Goal: Entertainment & Leisure: Browse casually

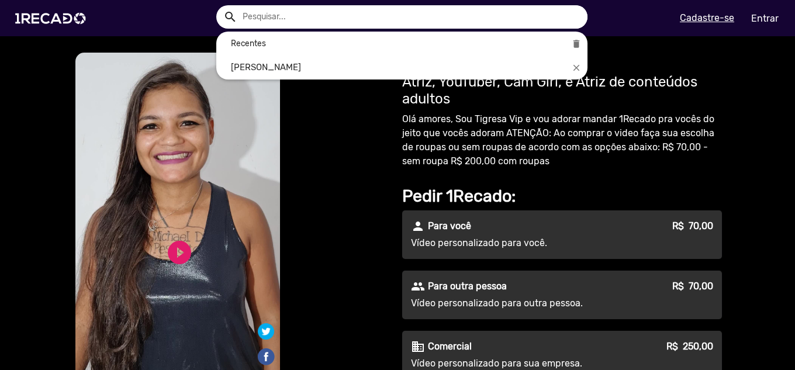
click at [185, 15] on div at bounding box center [397, 185] width 795 height 370
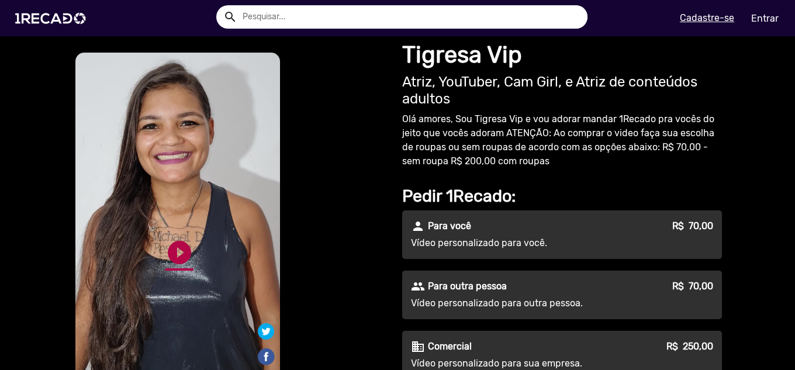
click at [174, 252] on link "play_circle_filled" at bounding box center [179, 253] width 28 height 28
click at [174, 246] on link "pause_circle" at bounding box center [179, 253] width 28 height 28
click at [168, 260] on link "play_circle_filled" at bounding box center [179, 253] width 28 height 28
click at [180, 251] on link "pause_circle" at bounding box center [179, 253] width 28 height 28
click at [171, 253] on link "play_circle_filled" at bounding box center [179, 253] width 28 height 28
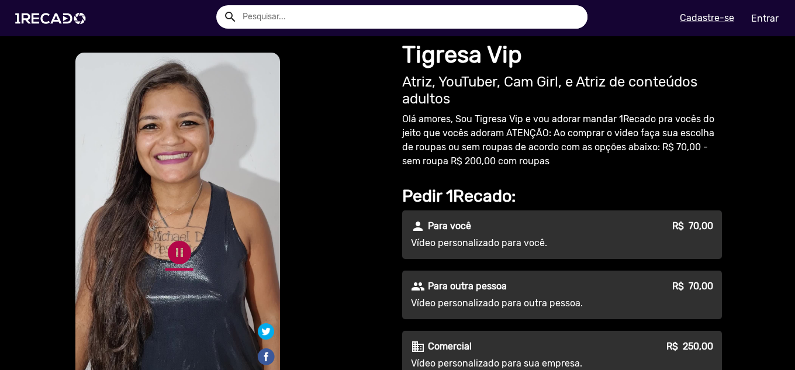
click at [166, 253] on link "pause_circle" at bounding box center [179, 253] width 28 height 28
click at [171, 255] on link "play_circle_filled" at bounding box center [179, 253] width 28 height 28
click at [171, 254] on link "pause_circle" at bounding box center [179, 253] width 28 height 28
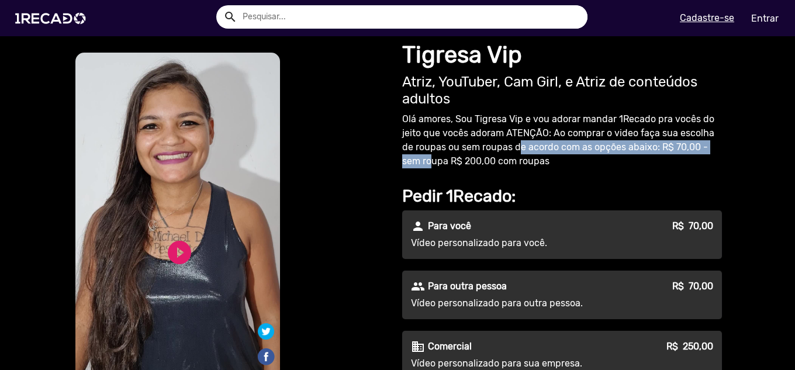
drag, startPoint x: 406, startPoint y: 156, endPoint x: 506, endPoint y: 154, distance: 99.4
click at [506, 154] on p "Olá amores, Sou Tigresa Vip e vou adorar mandar 1Recado pra vocês do jeito que …" at bounding box center [562, 140] width 320 height 56
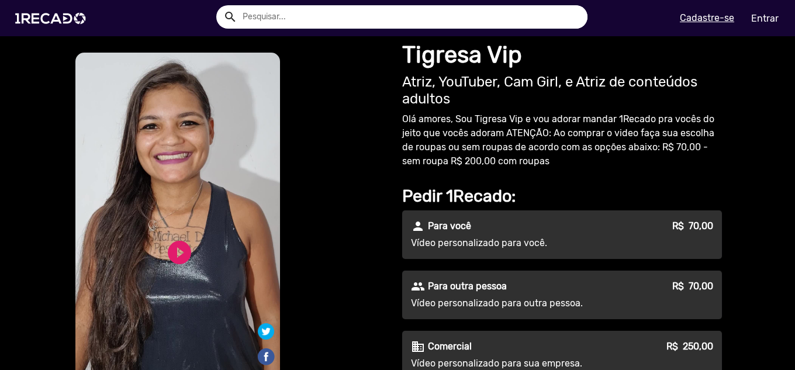
click at [498, 164] on p "Olá amores, Sou Tigresa Vip e vou adorar mandar 1Recado pra vocês do jeito que …" at bounding box center [562, 140] width 320 height 56
drag, startPoint x: 430, startPoint y: 157, endPoint x: 524, endPoint y: 161, distance: 93.6
click at [524, 161] on p "Olá amores, Sou Tigresa Vip e vou adorar mandar 1Recado pra vocês do jeito que …" at bounding box center [562, 140] width 320 height 56
drag, startPoint x: 423, startPoint y: 163, endPoint x: 558, endPoint y: 165, distance: 135.1
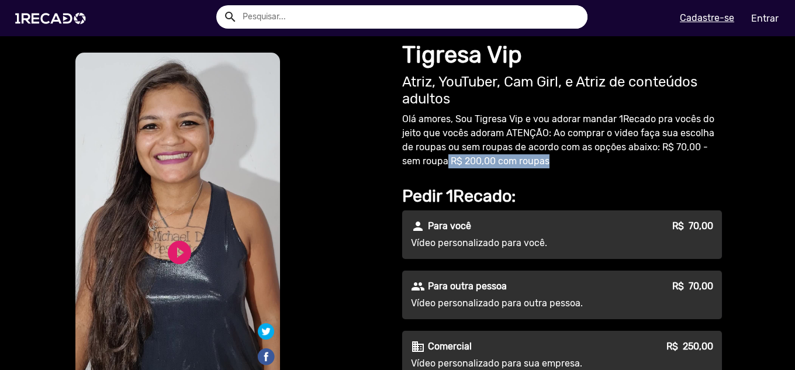
click at [557, 165] on p "Olá amores, Sou Tigresa Vip e vou adorar mandar 1Recado pra vocês do jeito que …" at bounding box center [562, 140] width 320 height 56
click at [558, 166] on p "Olá amores, Sou Tigresa Vip e vou adorar mandar 1Recado pra vocês do jeito que …" at bounding box center [562, 140] width 320 height 56
click at [67, 22] on img at bounding box center [53, 19] width 88 height 50
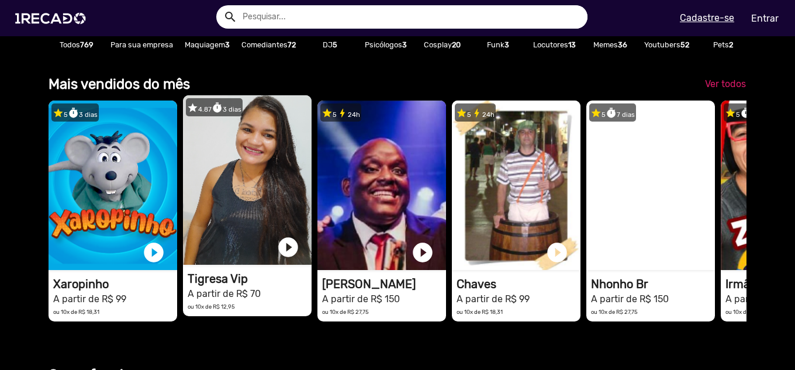
scroll to position [312, 0]
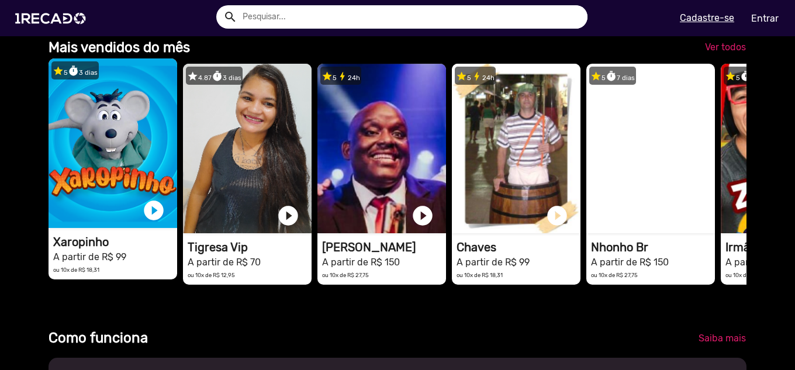
click at [127, 163] on video "1RECADO vídeos dedicados para fãs e empresas" at bounding box center [113, 143] width 129 height 170
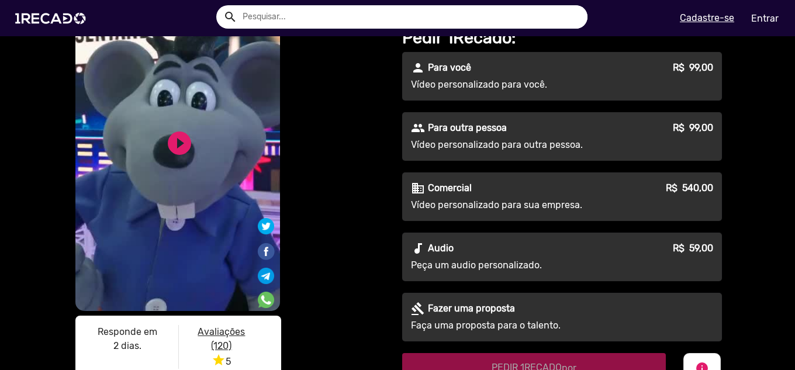
scroll to position [78, 0]
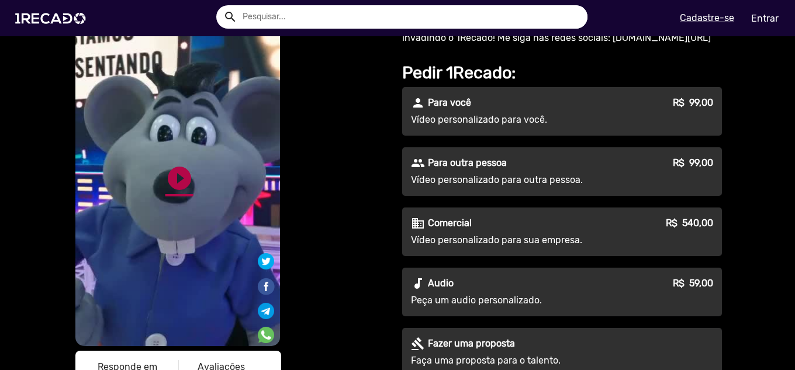
click at [174, 183] on link "play_circle_filled" at bounding box center [179, 178] width 28 height 28
click at [165, 180] on link "pause_circle" at bounding box center [179, 178] width 28 height 28
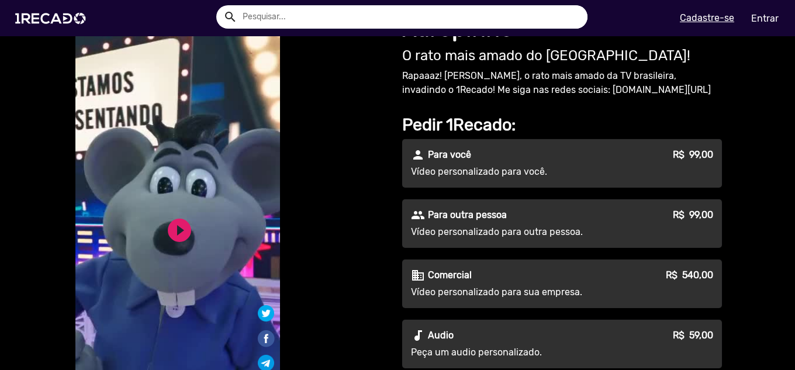
scroll to position [0, 0]
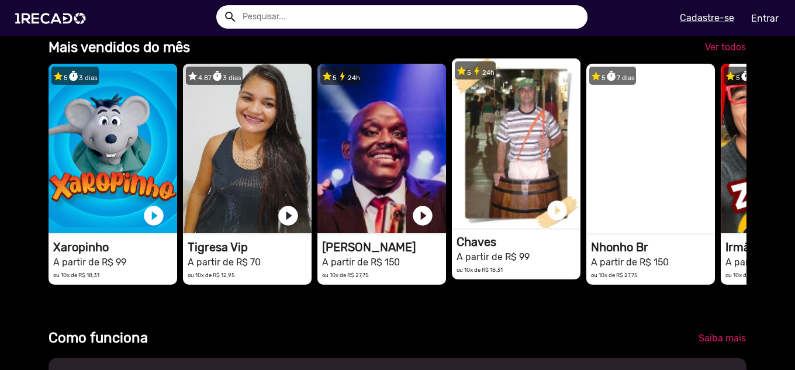
scroll to position [0, 2359]
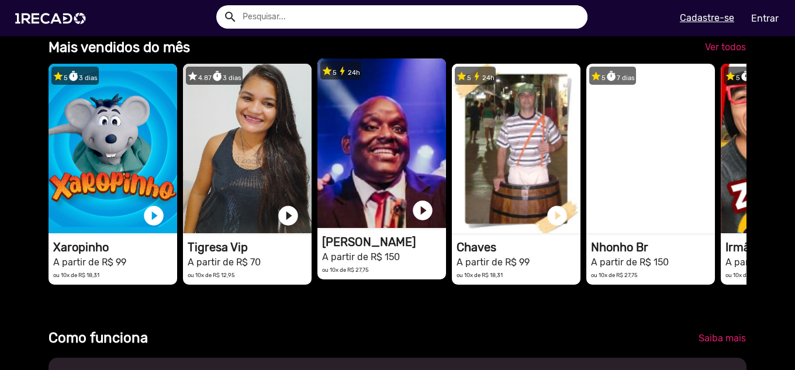
click at [376, 178] on video "1RECADO vídeos dedicados para fãs e empresas" at bounding box center [381, 143] width 129 height 170
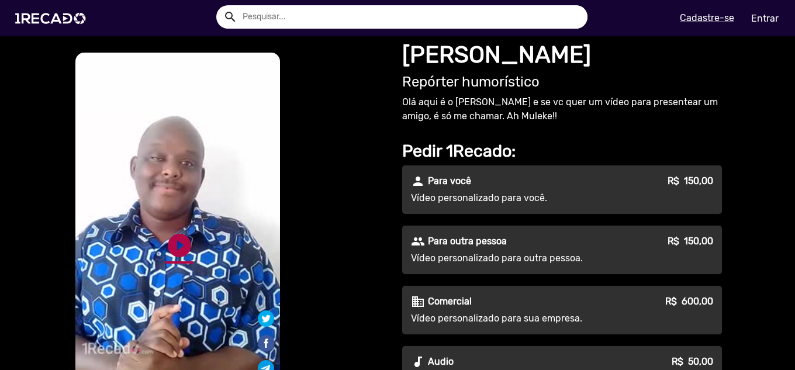
click at [172, 247] on link "play_circle_filled" at bounding box center [179, 246] width 28 height 28
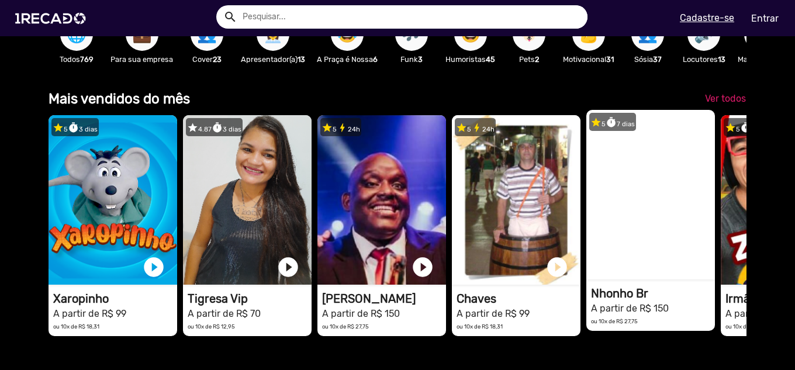
scroll to position [234, 0]
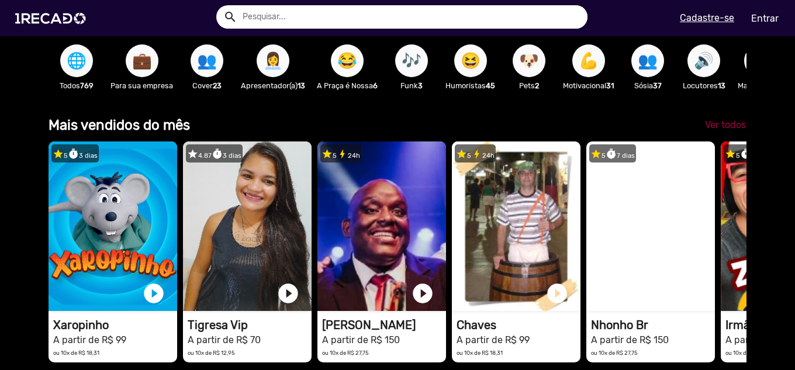
click at [728, 130] on span "Ver todos" at bounding box center [725, 124] width 41 height 11
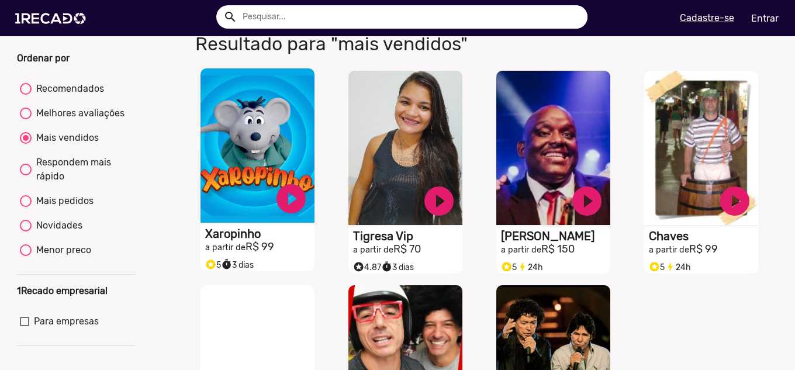
scroll to position [78, 0]
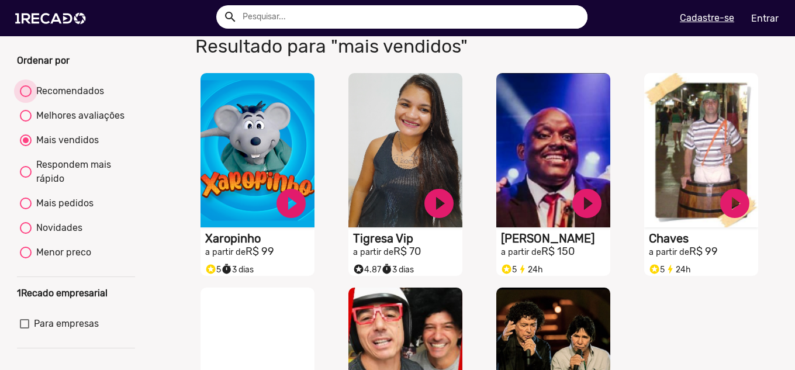
click at [21, 97] on div at bounding box center [26, 91] width 12 height 12
click at [25, 98] on input "Recomendados" at bounding box center [25, 97] width 1 height 1
radio input "true"
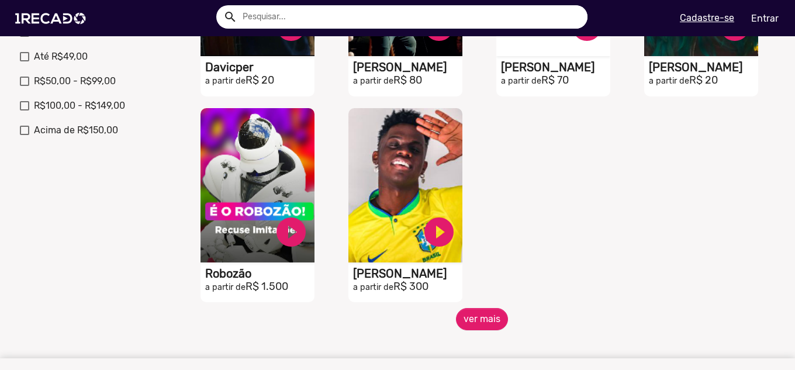
scroll to position [468, 0]
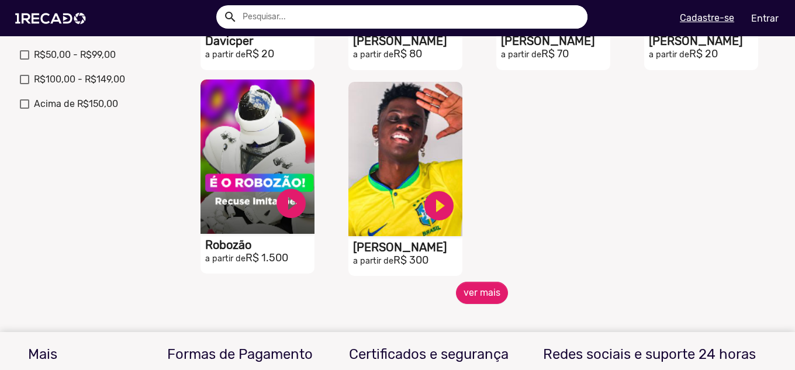
click at [245, 177] on video "S1RECADO vídeos dedicados para fãs e empresas" at bounding box center [258, 157] width 114 height 154
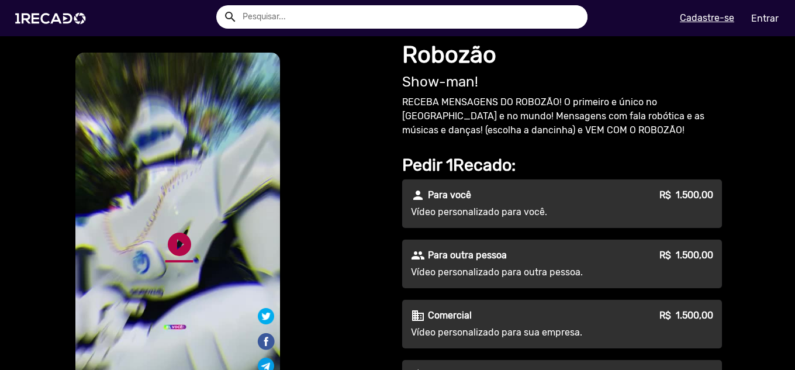
click at [167, 244] on link "play_circle_filled" at bounding box center [179, 244] width 28 height 28
click at [167, 244] on link "pause_circle" at bounding box center [179, 244] width 28 height 28
click at [167, 244] on link "play_circle_filled" at bounding box center [179, 244] width 28 height 28
click at [170, 244] on link "pause_circle" at bounding box center [179, 244] width 28 height 28
click at [175, 248] on link "play_circle_filled" at bounding box center [179, 244] width 28 height 28
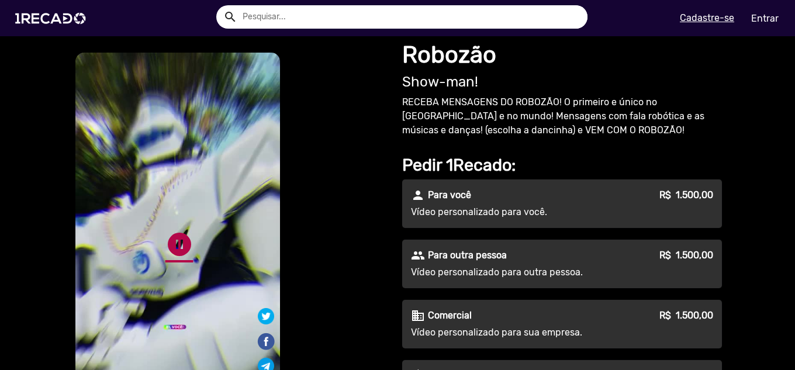
click at [168, 247] on link "pause_circle" at bounding box center [179, 244] width 28 height 28
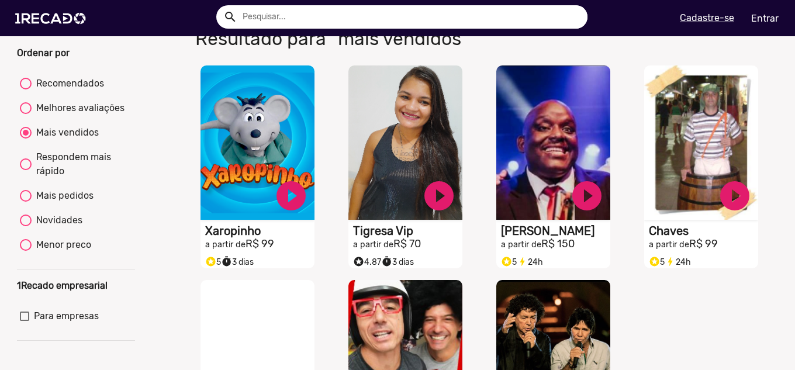
scroll to position [78, 0]
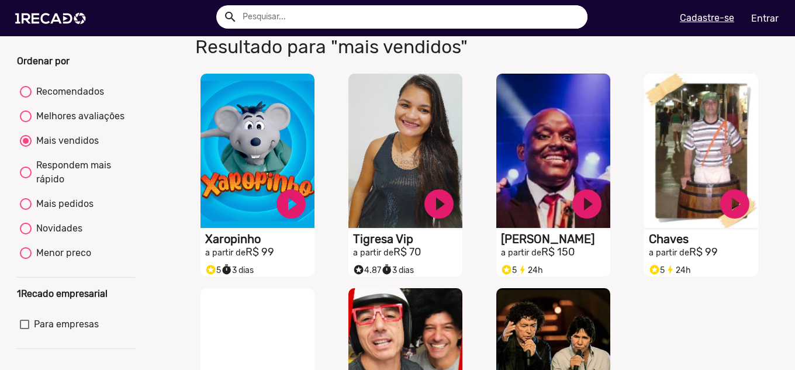
click at [24, 259] on div at bounding box center [26, 253] width 12 height 12
click at [25, 260] on input "Menor preco" at bounding box center [25, 259] width 1 height 1
radio input "true"
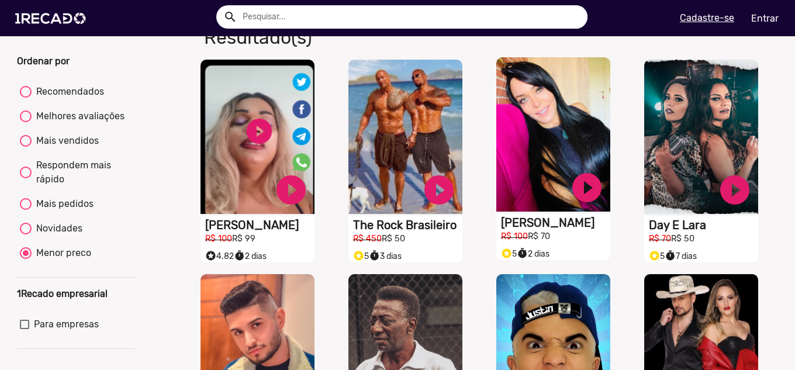
click at [569, 150] on video "S1RECADO vídeos dedicados para fãs e empresas" at bounding box center [553, 134] width 114 height 154
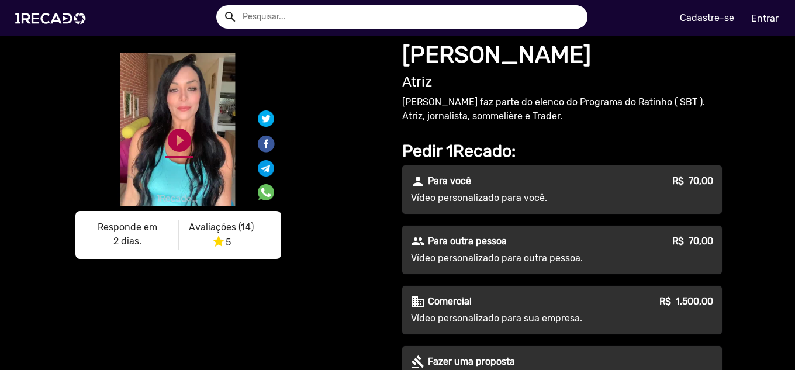
click at [178, 129] on link "play_circle_filled" at bounding box center [179, 140] width 28 height 28
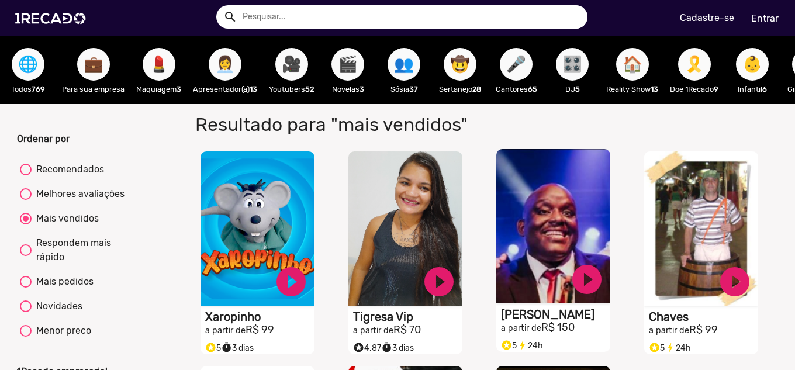
scroll to position [78, 0]
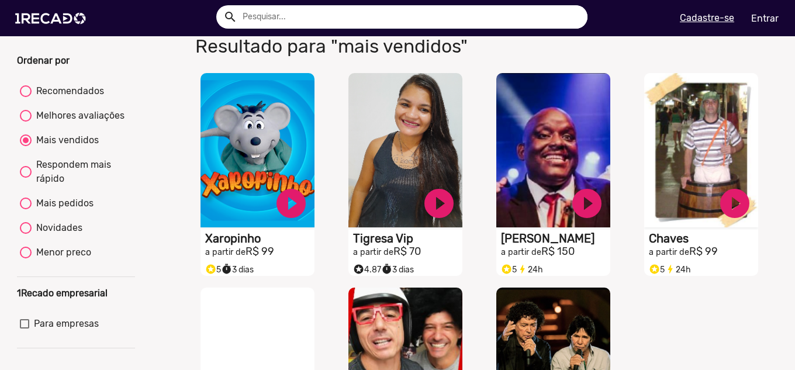
click at [30, 258] on div at bounding box center [26, 253] width 12 height 12
click at [26, 259] on input "Menor preco" at bounding box center [25, 258] width 1 height 1
radio input "true"
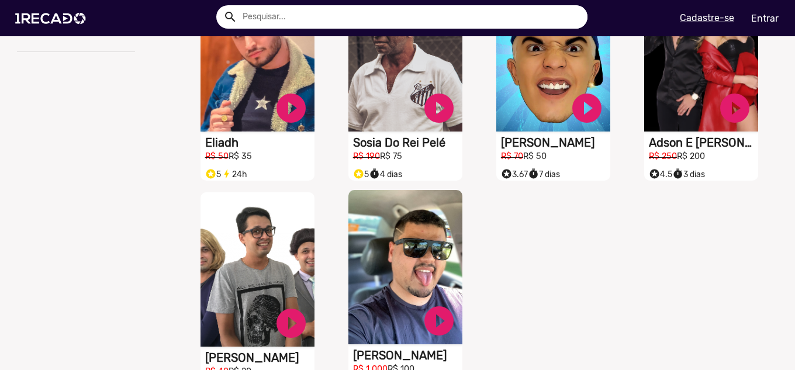
scroll to position [468, 0]
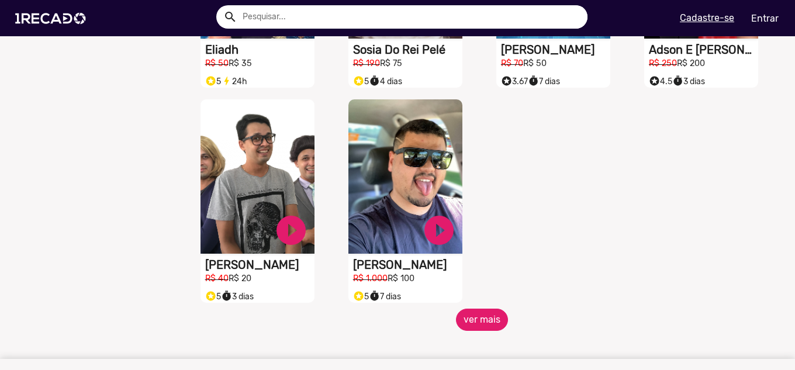
click at [472, 331] on button "ver mais" at bounding box center [482, 320] width 52 height 22
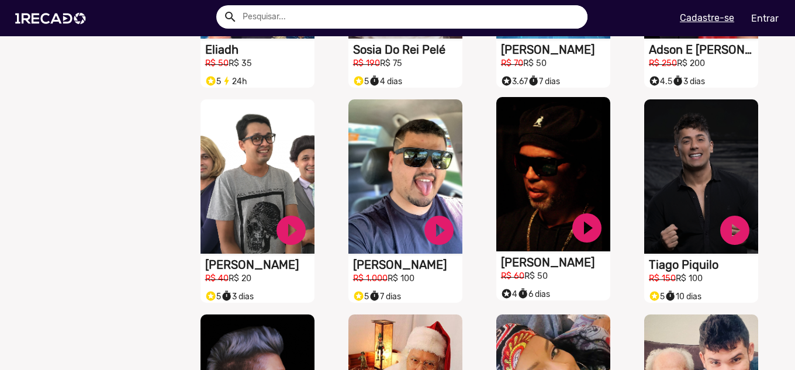
click at [538, 161] on video "S1RECADO vídeos dedicados para fãs e empresas" at bounding box center [553, 174] width 114 height 154
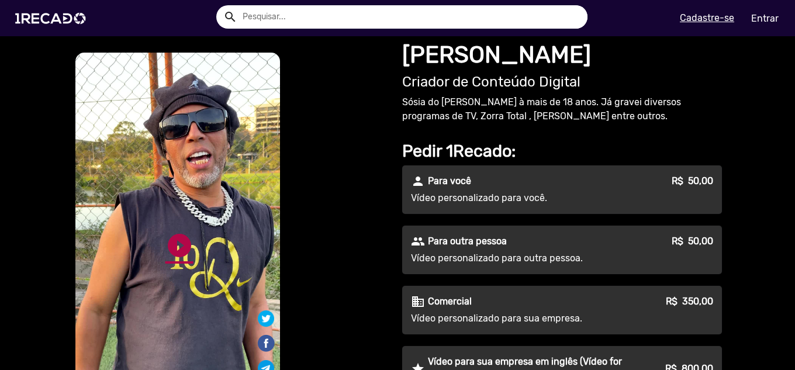
click at [175, 252] on link "play_circle_filled" at bounding box center [179, 246] width 28 height 28
click at [183, 245] on link "pause_circle" at bounding box center [179, 246] width 28 height 28
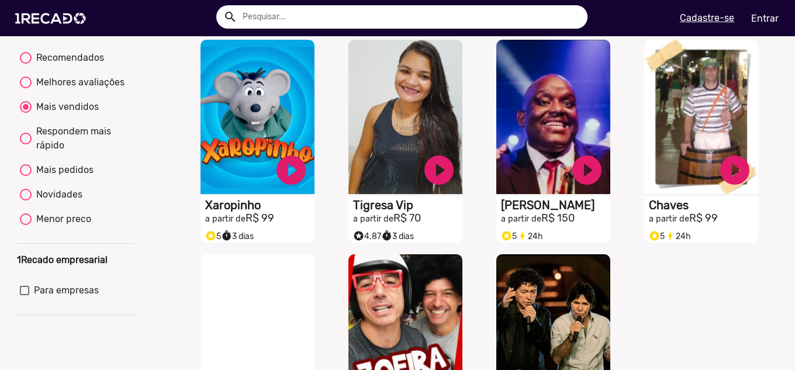
scroll to position [78, 0]
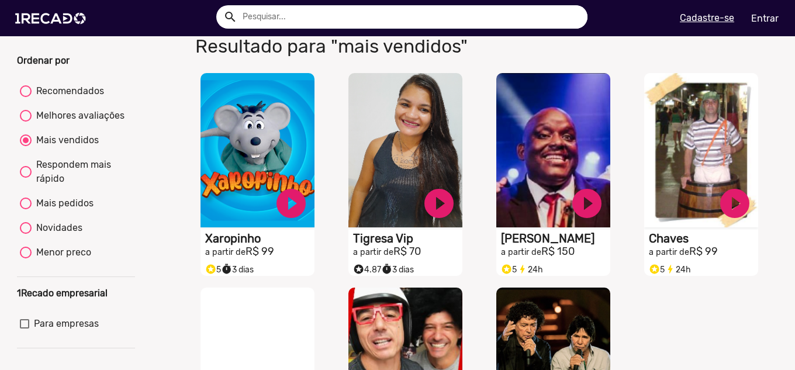
click at [24, 178] on div at bounding box center [26, 172] width 12 height 12
click at [25, 178] on input "Respondem mais rápido" at bounding box center [25, 178] width 1 height 1
radio input "true"
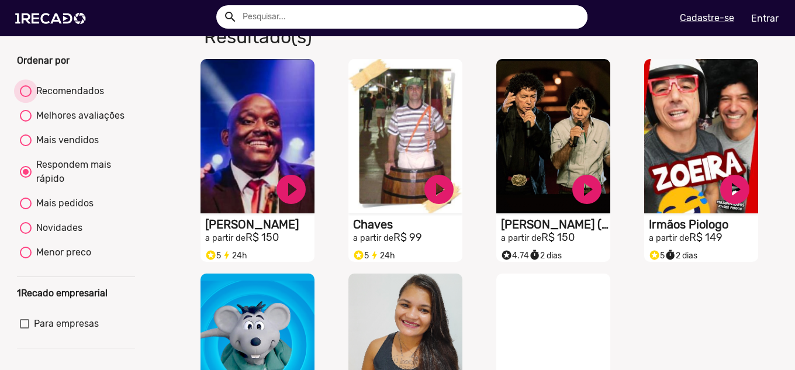
click at [25, 97] on div at bounding box center [26, 91] width 12 height 12
click at [25, 98] on input "Recomendados" at bounding box center [25, 97] width 1 height 1
radio input "true"
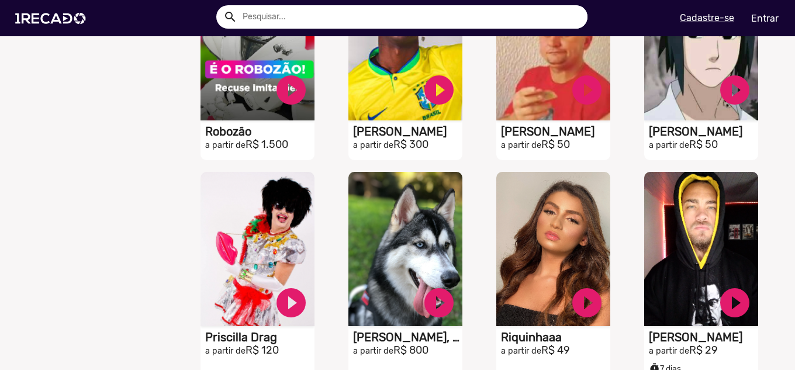
scroll to position [546, 0]
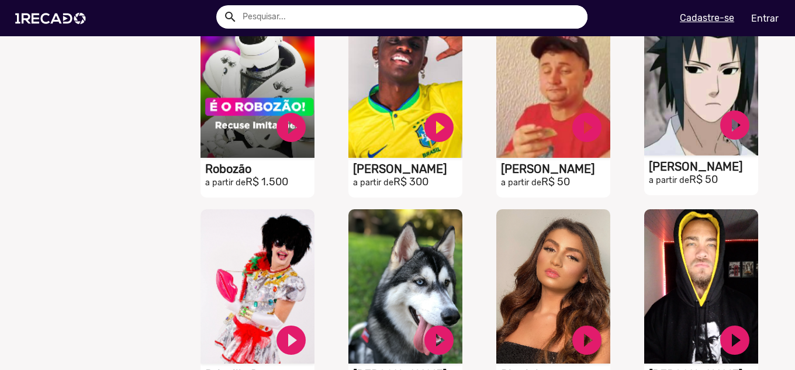
click at [686, 119] on video "S1RECADO vídeos dedicados para fãs e empresas" at bounding box center [701, 78] width 114 height 154
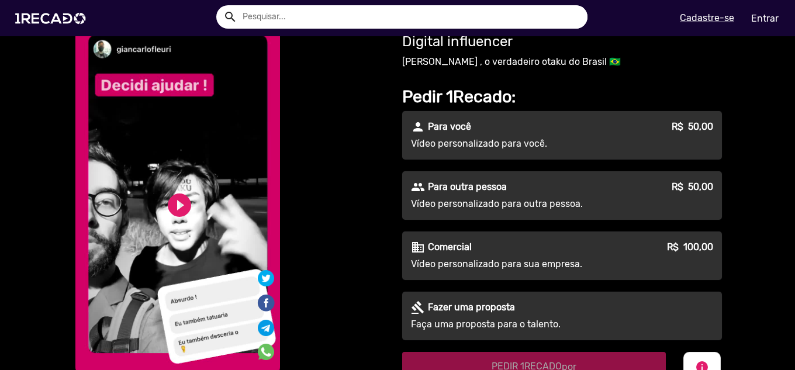
scroll to position [78, 0]
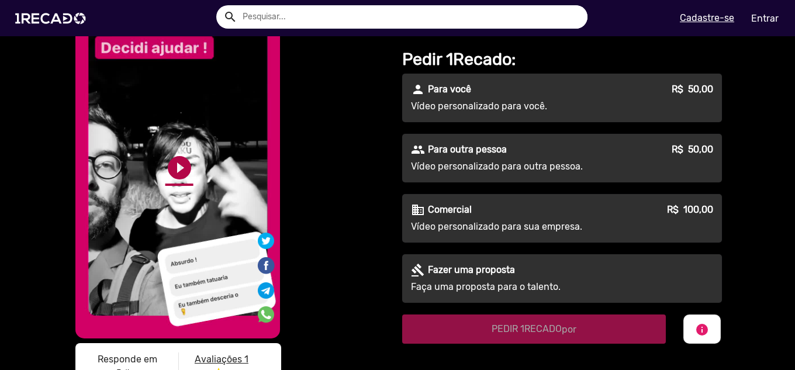
click at [172, 165] on link "play_circle_filled" at bounding box center [179, 168] width 28 height 28
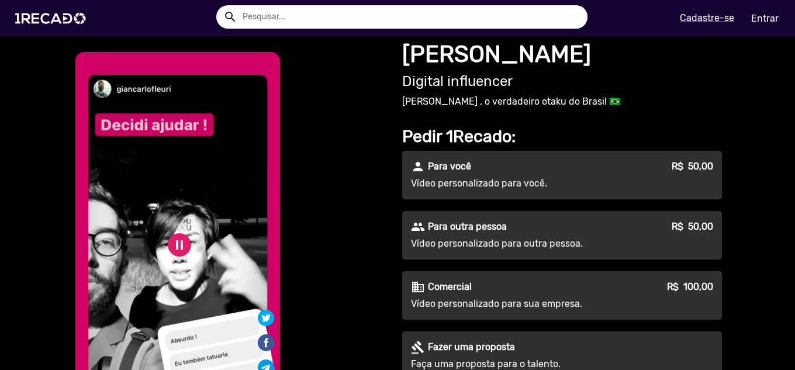
scroll to position [0, 0]
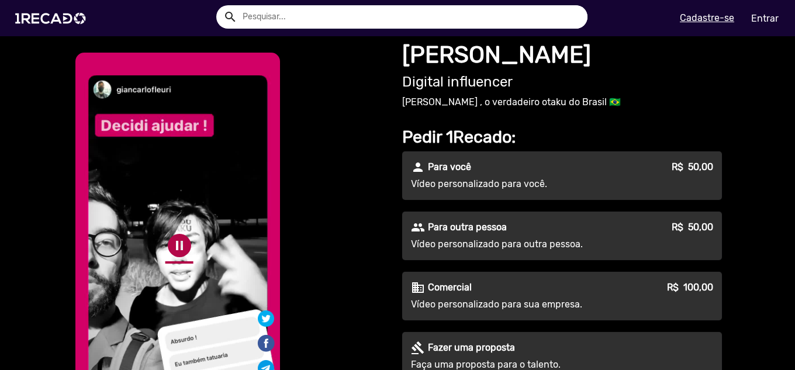
click at [178, 247] on link "pause_circle" at bounding box center [179, 246] width 28 height 28
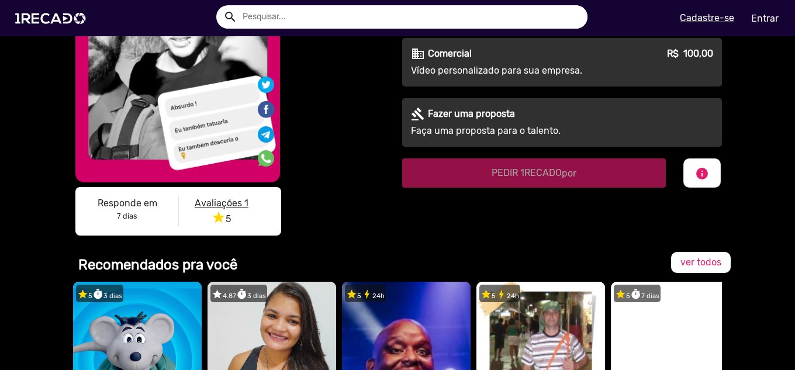
scroll to position [78, 0]
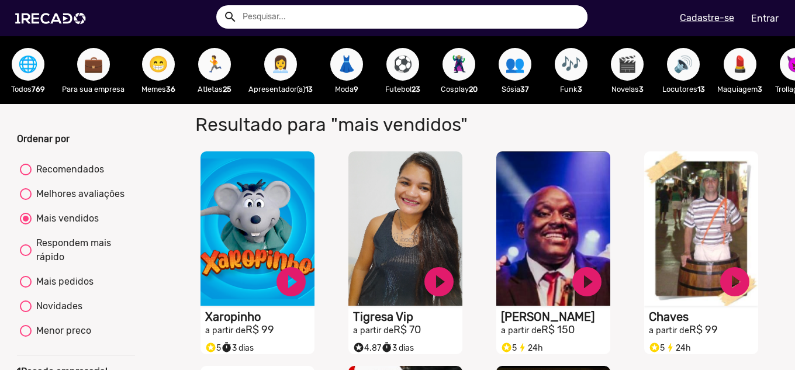
click at [30, 198] on div at bounding box center [26, 194] width 12 height 12
click at [26, 200] on input "Melhores avaliações" at bounding box center [25, 200] width 1 height 1
radio input "true"
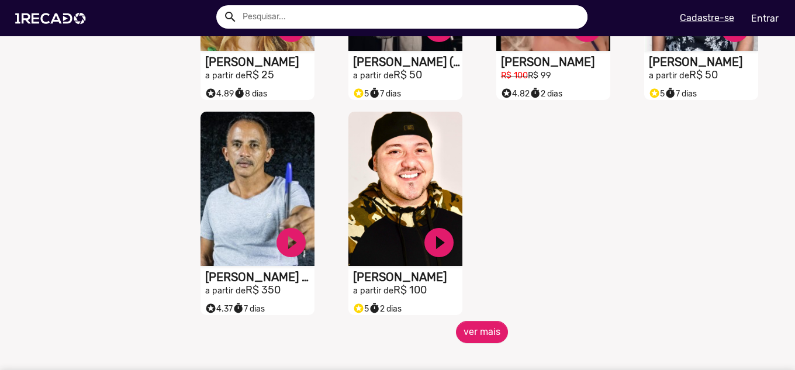
scroll to position [546, 0]
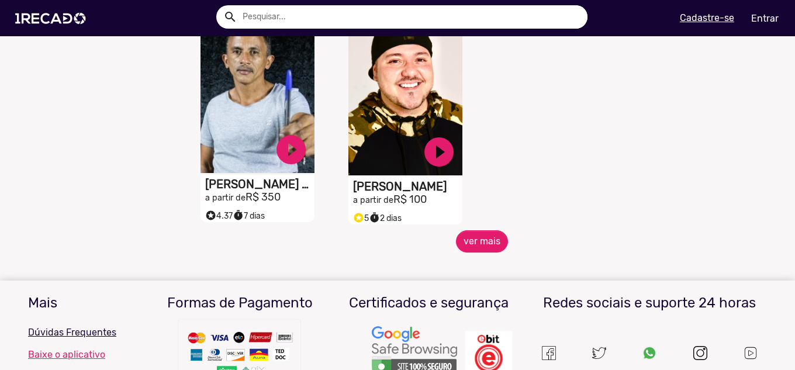
click at [244, 145] on video "S1RECADO vídeos dedicados para fãs e empresas" at bounding box center [258, 96] width 114 height 154
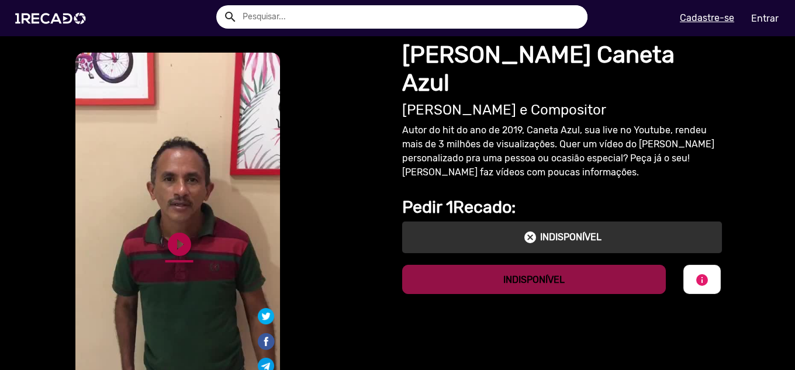
click at [169, 240] on link "play_circle_filled" at bounding box center [179, 244] width 28 height 28
click at [171, 239] on link "pause_circle" at bounding box center [179, 244] width 28 height 28
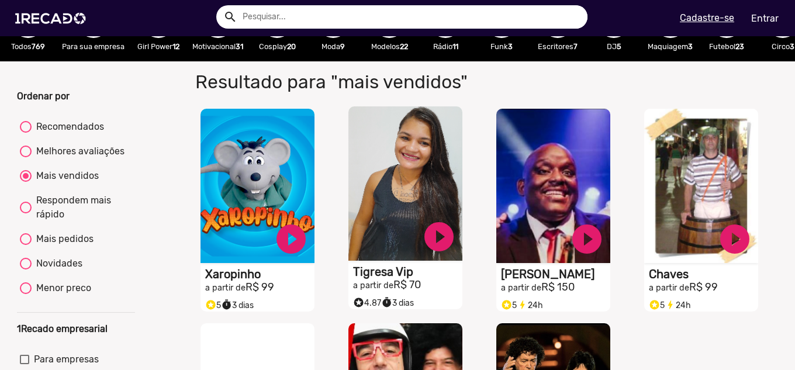
scroll to position [78, 0]
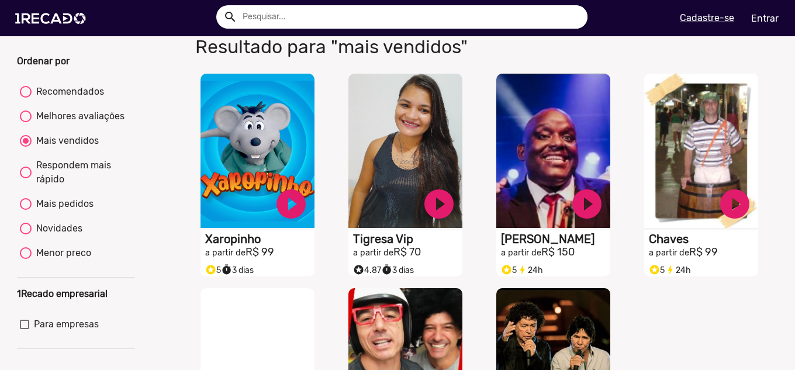
click at [29, 120] on div at bounding box center [26, 116] width 12 height 12
click at [26, 122] on input "Melhores avaliações" at bounding box center [25, 122] width 1 height 1
radio input "true"
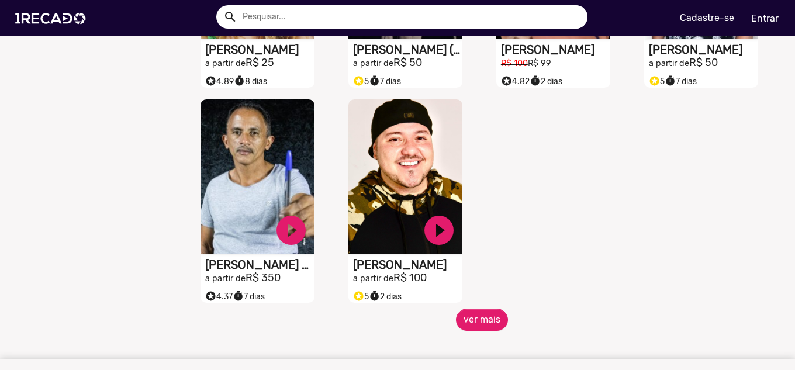
scroll to position [545, 0]
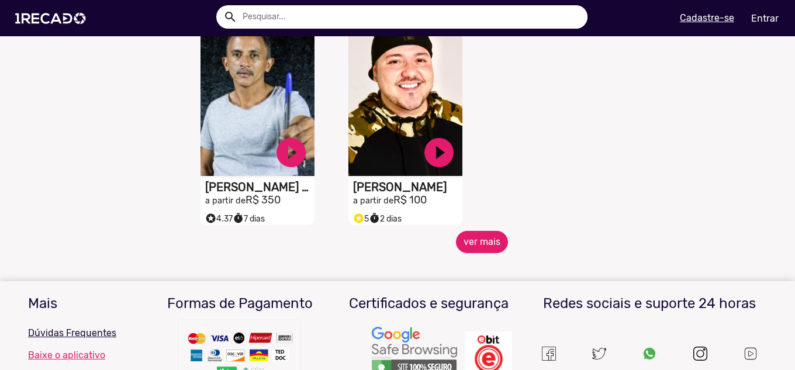
click at [468, 253] on button "ver mais" at bounding box center [482, 242] width 52 height 22
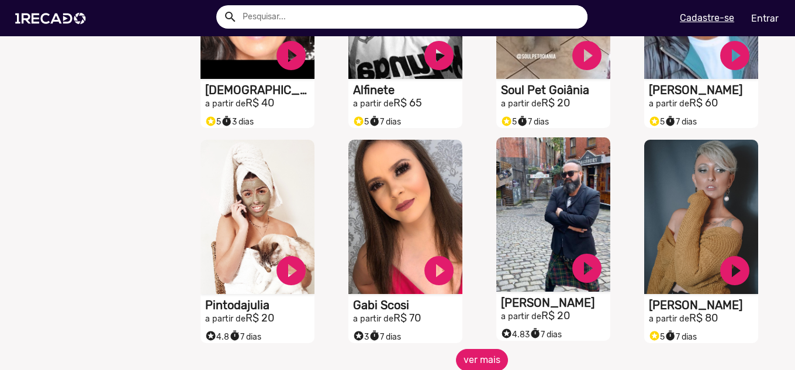
scroll to position [935, 0]
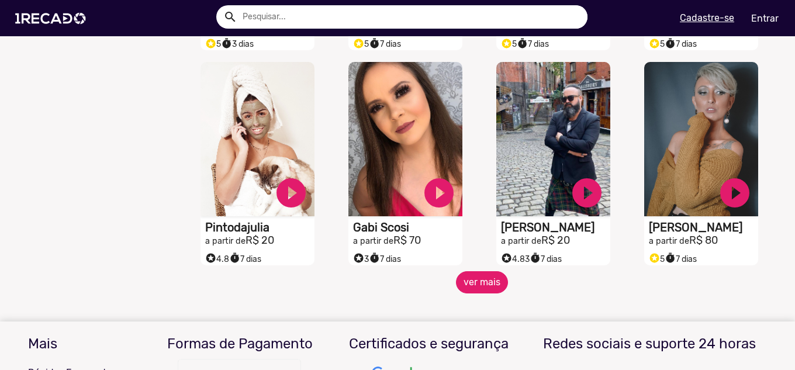
click at [486, 289] on button "ver mais" at bounding box center [482, 282] width 52 height 22
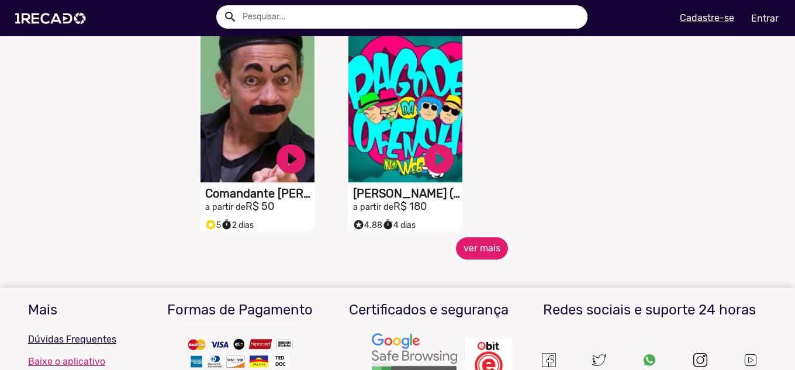
scroll to position [1637, 0]
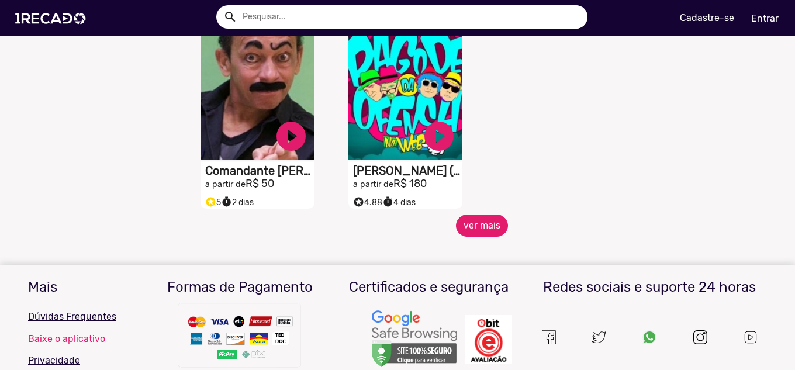
click at [472, 234] on button "ver mais" at bounding box center [482, 226] width 52 height 22
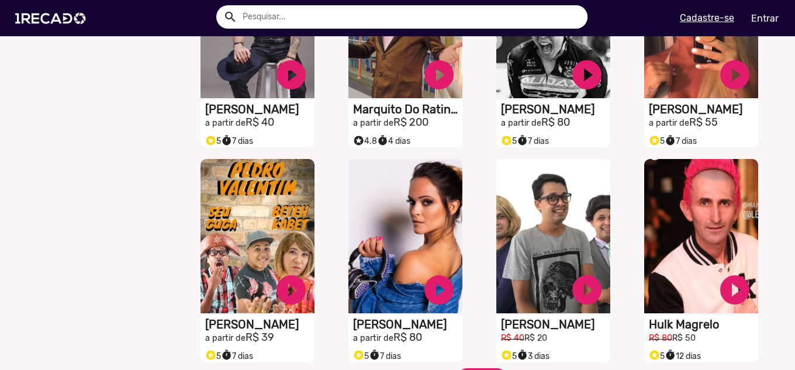
scroll to position [1948, 0]
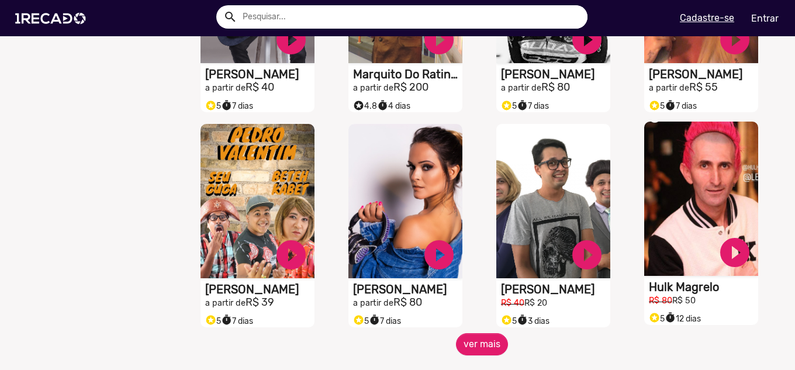
click at [702, 191] on video "S1RECADO vídeos dedicados para fãs e empresas" at bounding box center [701, 199] width 114 height 154
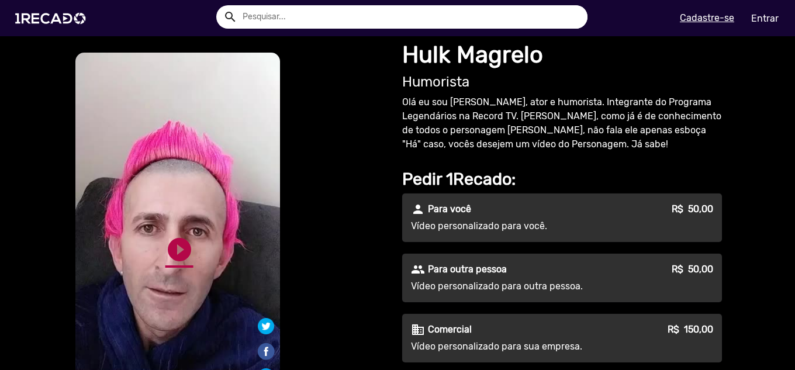
click at [180, 252] on link "play_circle_filled" at bounding box center [179, 250] width 28 height 28
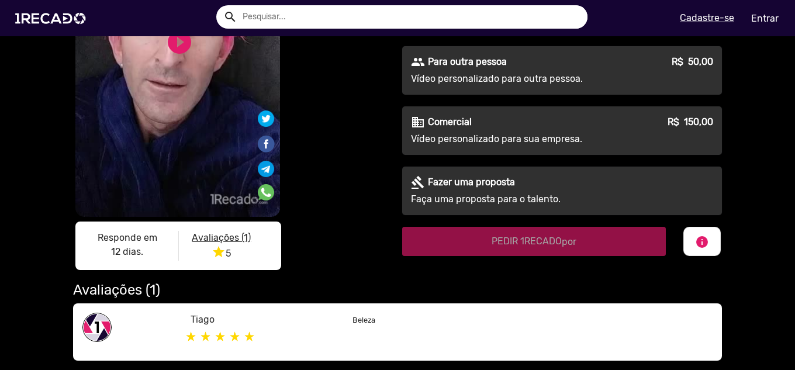
scroll to position [234, 0]
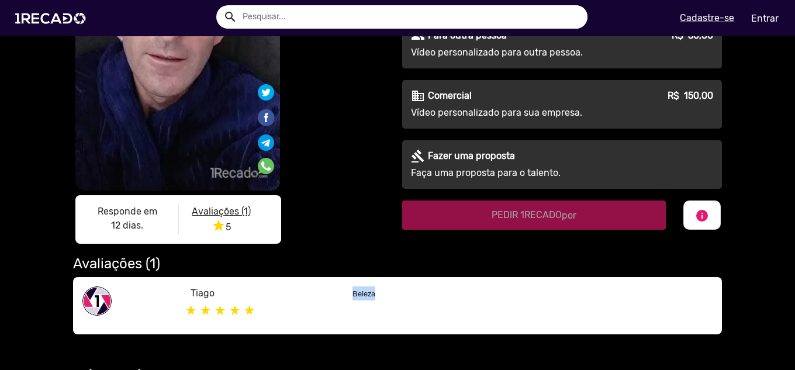
drag, startPoint x: 344, startPoint y: 286, endPoint x: 393, endPoint y: 286, distance: 48.5
click at [393, 286] on div "Beleza" at bounding box center [533, 305] width 378 height 39
click at [353, 289] on small "Beleza" at bounding box center [364, 293] width 23 height 9
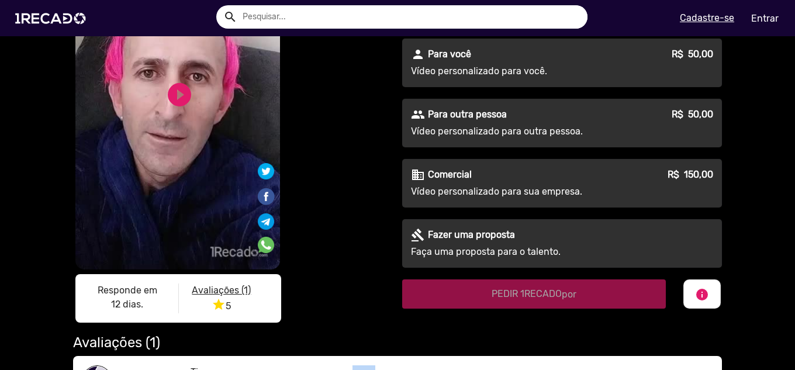
scroll to position [0, 0]
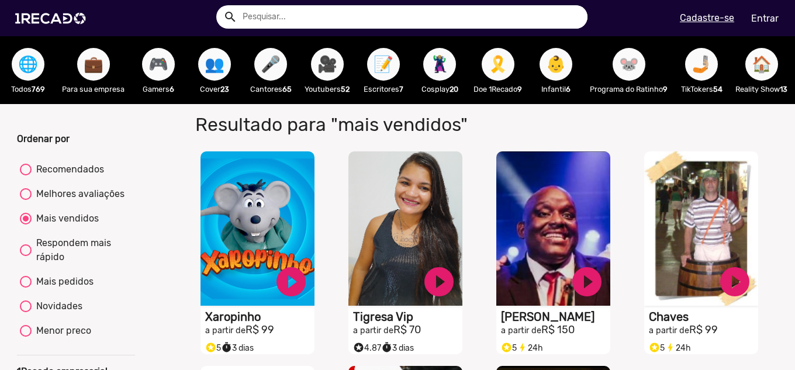
click at [160, 65] on span "🎮" at bounding box center [158, 64] width 20 height 33
radio input "true"
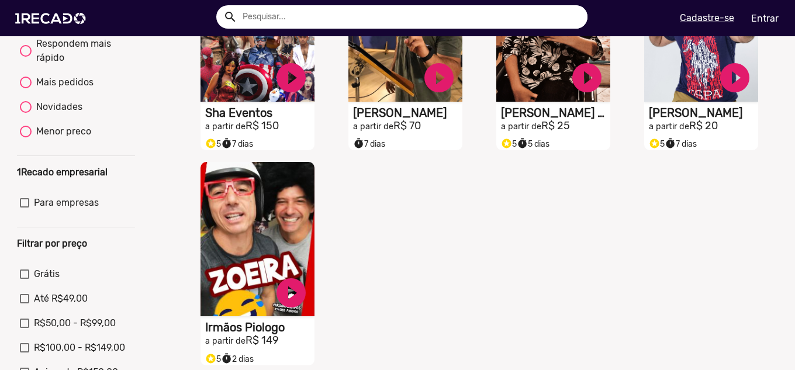
scroll to position [234, 0]
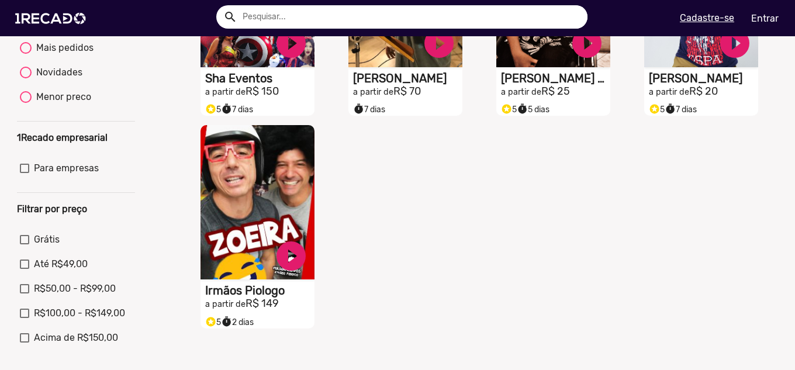
click at [255, 212] on video "S1RECADO vídeos dedicados para fãs e empresas" at bounding box center [258, 202] width 114 height 154
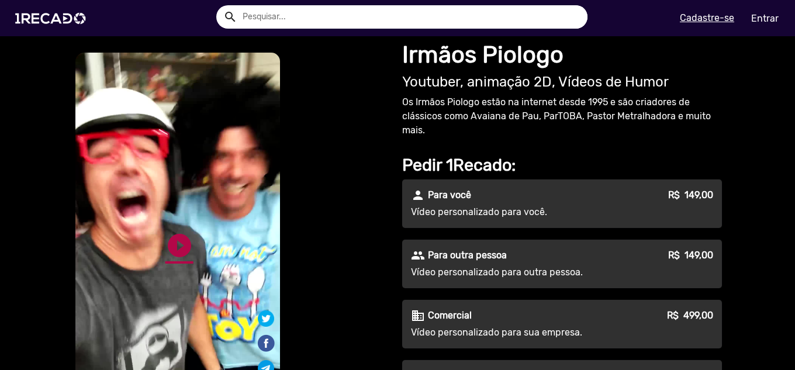
click at [168, 250] on link "play_circle_filled" at bounding box center [179, 246] width 28 height 28
click at [168, 250] on link "pause_circle" at bounding box center [179, 246] width 28 height 28
click at [182, 240] on link "play_circle_filled" at bounding box center [179, 246] width 28 height 28
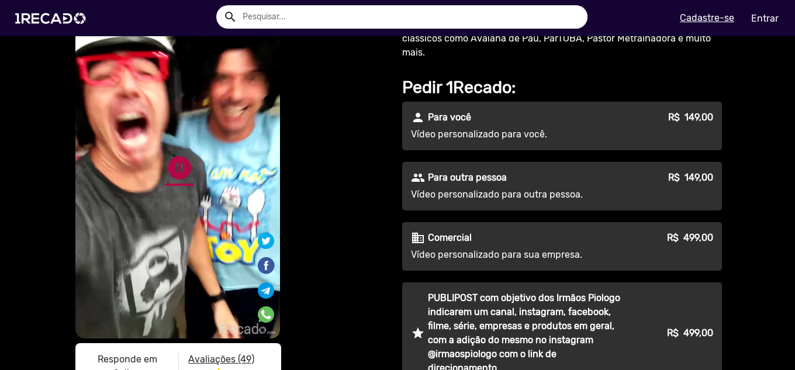
click at [172, 165] on link "pause_circle" at bounding box center [179, 168] width 28 height 28
click at [167, 164] on link "play_circle_filled" at bounding box center [179, 168] width 28 height 28
click at [181, 173] on link "pause_circle" at bounding box center [179, 168] width 28 height 28
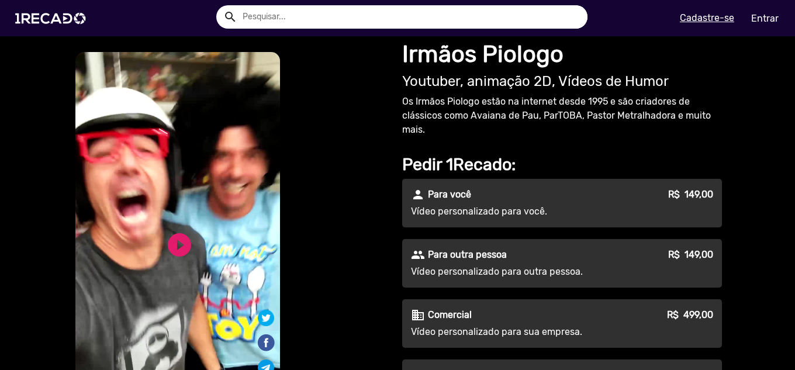
scroll to position [0, 0]
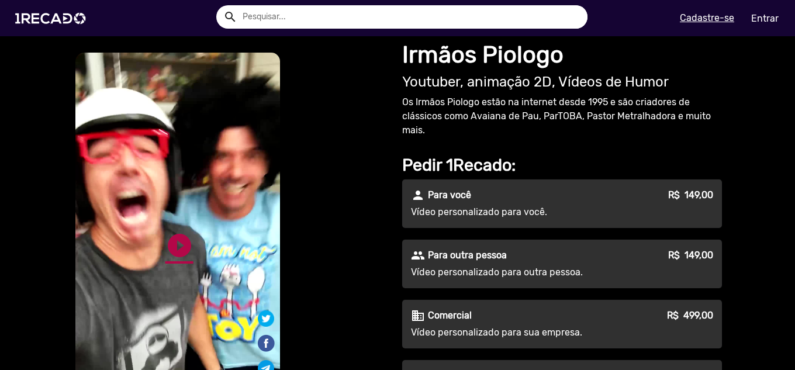
click at [179, 245] on link "play_circle_filled" at bounding box center [179, 246] width 28 height 28
click at [179, 245] on link "pause_circle" at bounding box center [179, 246] width 28 height 28
click at [176, 241] on link "play_circle_filled" at bounding box center [179, 246] width 28 height 28
click at [176, 241] on link "pause_circle" at bounding box center [179, 246] width 28 height 28
click at [168, 248] on link "play_circle_filled" at bounding box center [179, 246] width 28 height 28
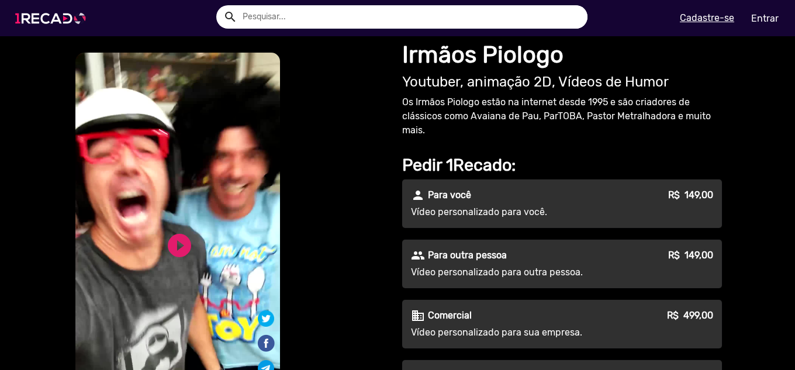
click at [56, 23] on img at bounding box center [53, 19] width 88 height 50
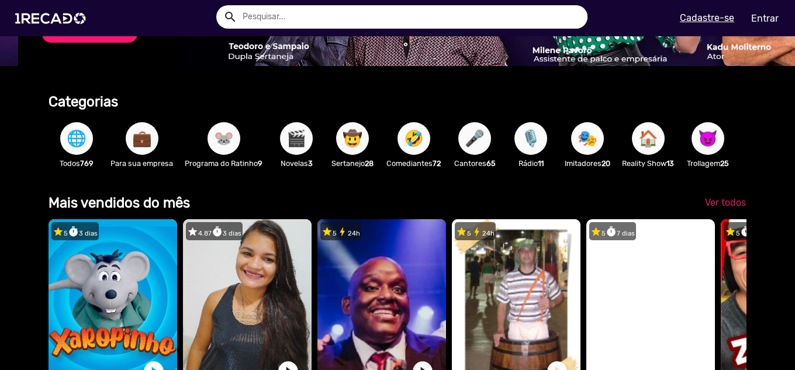
scroll to position [0, 1573]
click at [360, 137] on span "🤠" at bounding box center [353, 138] width 20 height 33
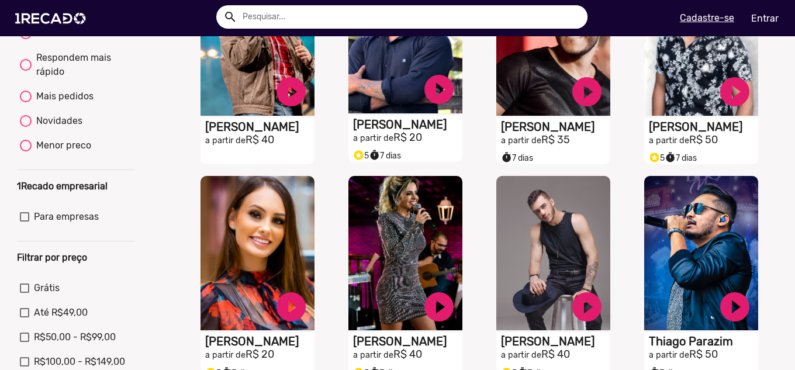
scroll to position [234, 0]
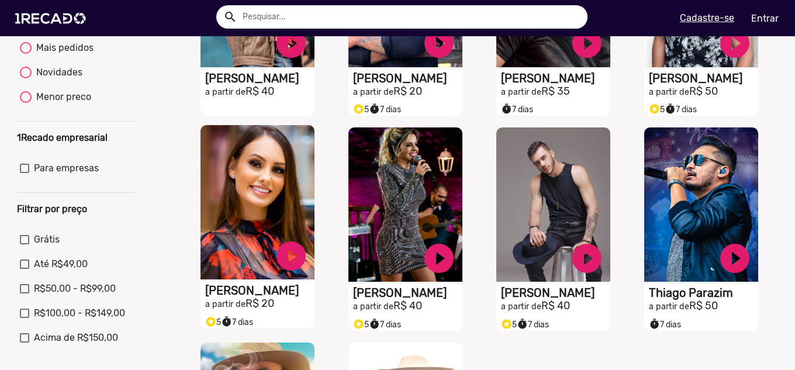
click at [223, 229] on video "S1RECADO vídeos dedicados para fãs e empresas" at bounding box center [258, 202] width 114 height 154
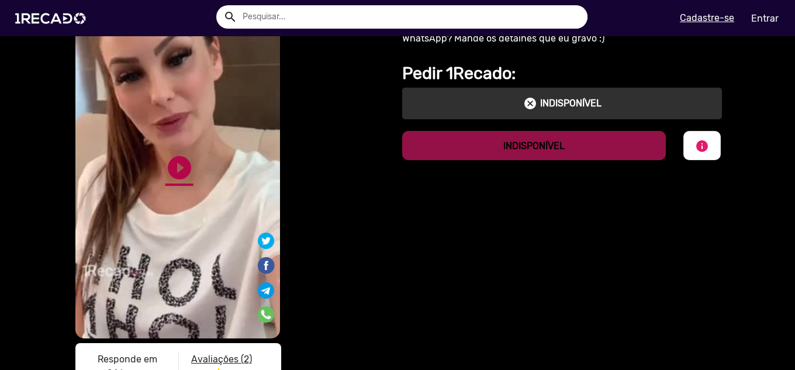
click at [168, 173] on link "play_circle_filled" at bounding box center [179, 168] width 28 height 28
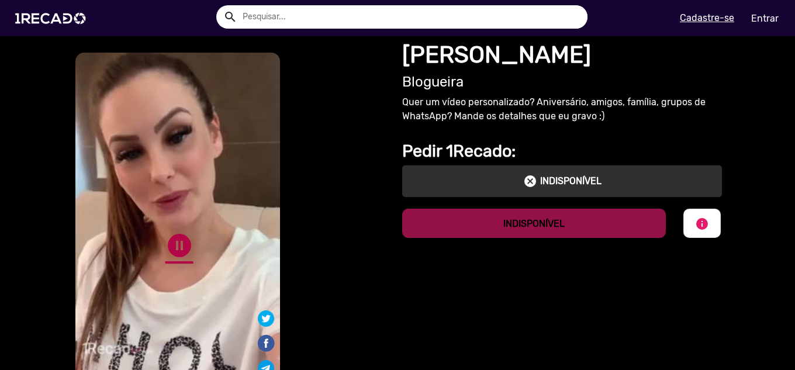
click at [181, 244] on link "pause_circle" at bounding box center [179, 246] width 28 height 28
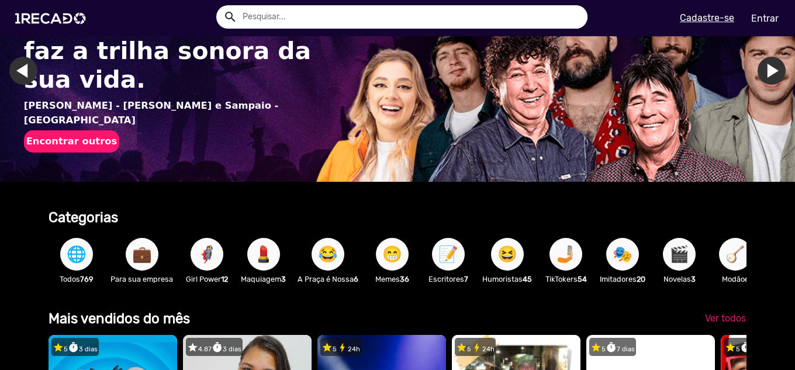
scroll to position [78, 0]
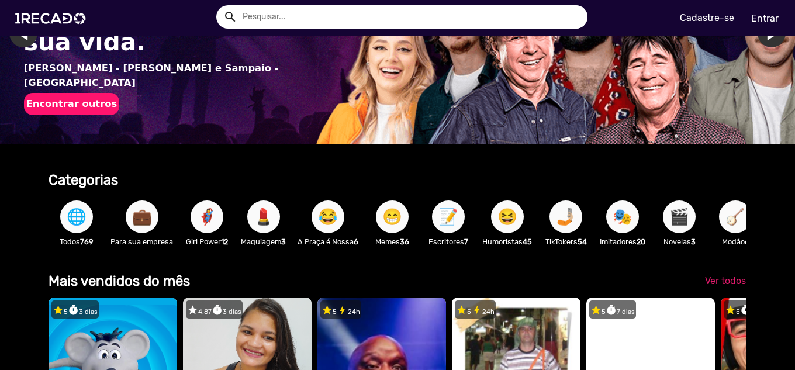
click at [447, 216] on span "📝" at bounding box center [448, 217] width 20 height 33
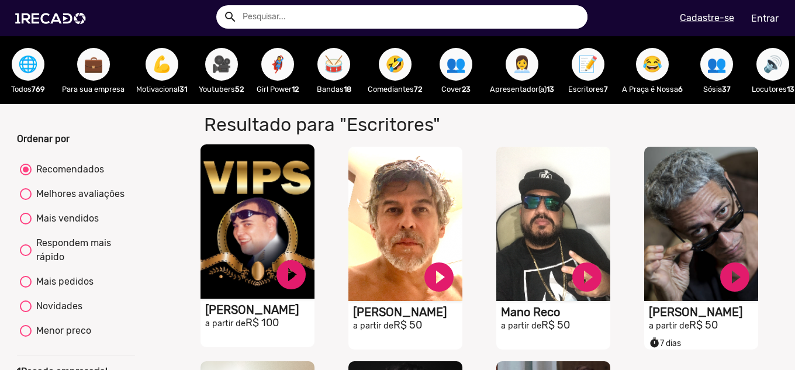
click at [272, 211] on video "S1RECADO vídeos dedicados para fãs e empresas" at bounding box center [258, 221] width 114 height 154
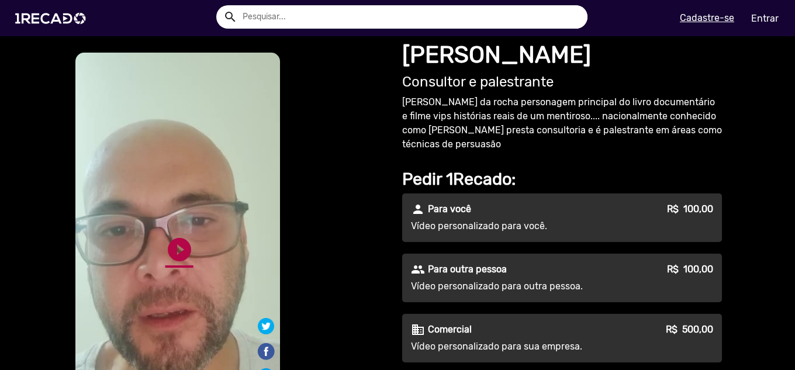
click at [177, 246] on link "play_circle_filled" at bounding box center [179, 250] width 28 height 28
click at [176, 243] on link "pause_circle" at bounding box center [179, 250] width 28 height 28
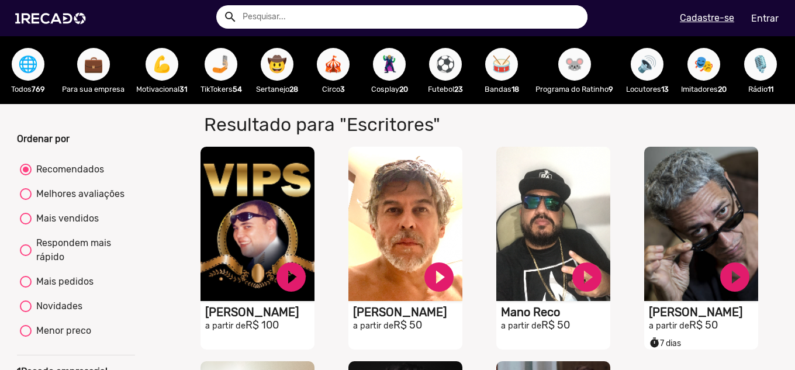
click at [392, 71] on span "🦹🏼‍♀️" at bounding box center [389, 64] width 20 height 33
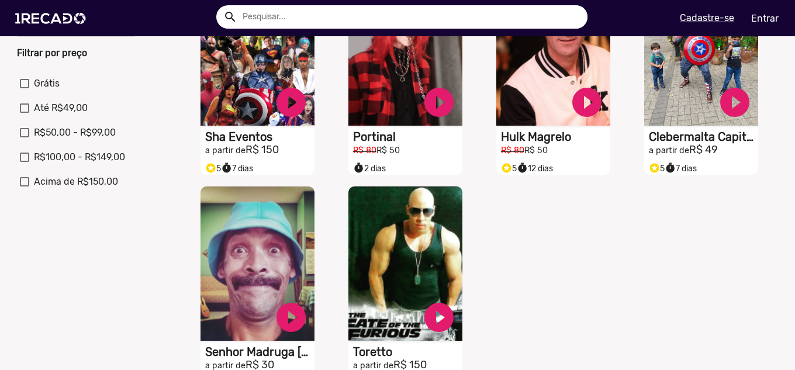
scroll to position [624, 0]
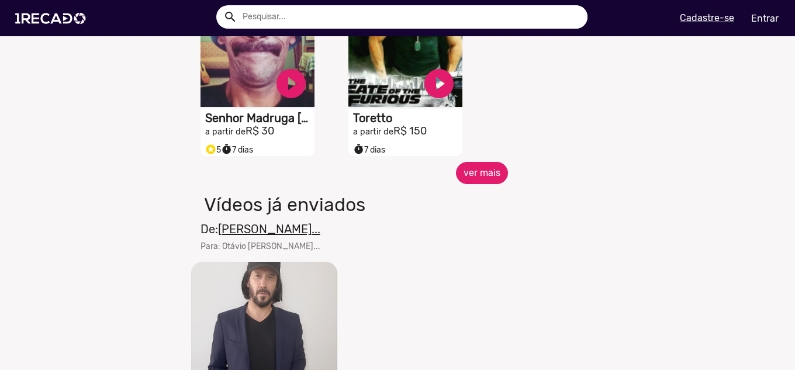
click at [477, 184] on button "ver mais" at bounding box center [482, 173] width 52 height 22
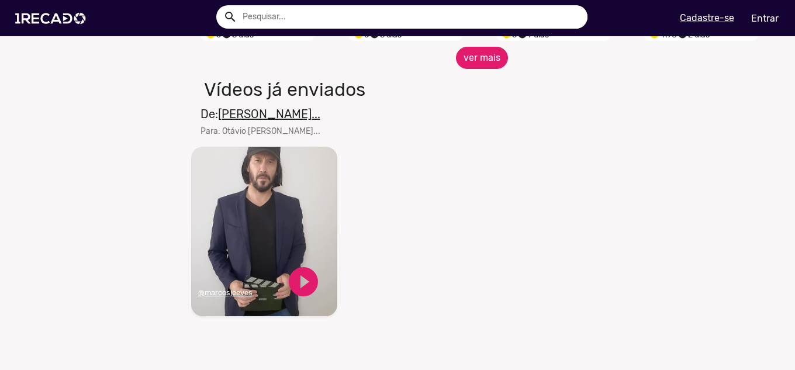
scroll to position [1091, 0]
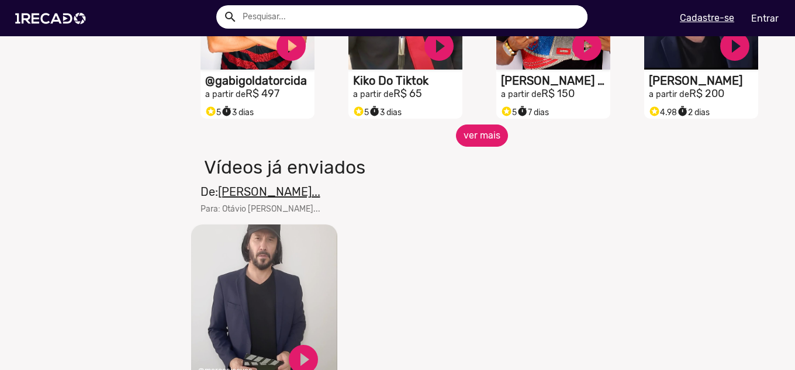
click at [472, 147] on button "ver mais" at bounding box center [482, 136] width 52 height 22
click at [480, 147] on button "ver mais" at bounding box center [482, 136] width 52 height 22
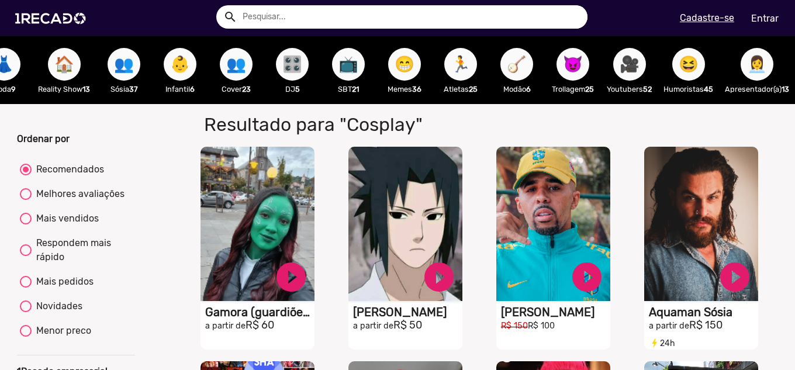
scroll to position [78, 0]
